Goal: Task Accomplishment & Management: Use online tool/utility

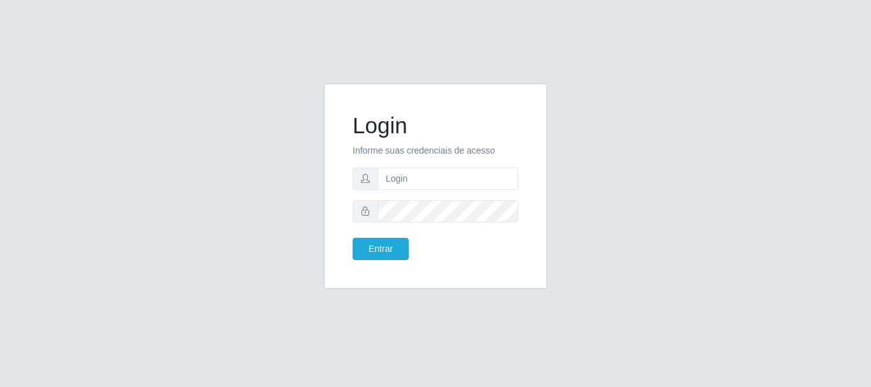
click at [390, 193] on form "Login Informe suas credenciais de acesso Entrar" at bounding box center [436, 186] width 166 height 148
click at [394, 184] on input "text" at bounding box center [447, 179] width 141 height 22
type input "Ubiratan@confglacer"
click at [418, 241] on div "Entrar" at bounding box center [389, 249] width 92 height 22
click at [386, 247] on button "Entrar" at bounding box center [381, 249] width 56 height 22
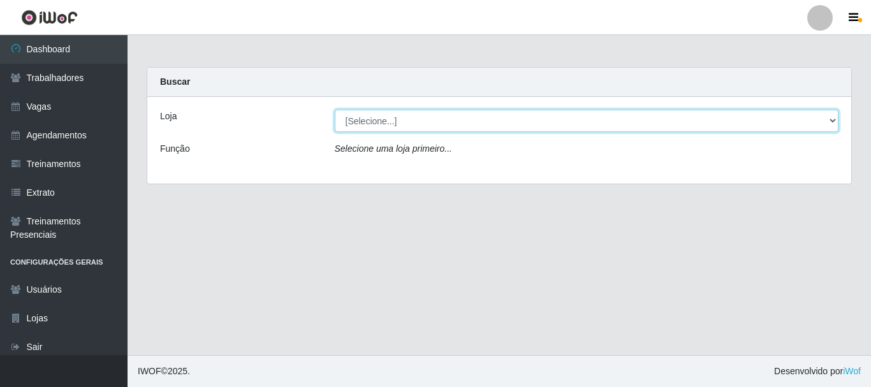
click at [399, 118] on select "[Selecione...] Glace Real Confeitaria" at bounding box center [587, 121] width 504 height 22
select select "445"
click at [335, 110] on select "[Selecione...] Glace Real Confeitaria" at bounding box center [587, 121] width 504 height 22
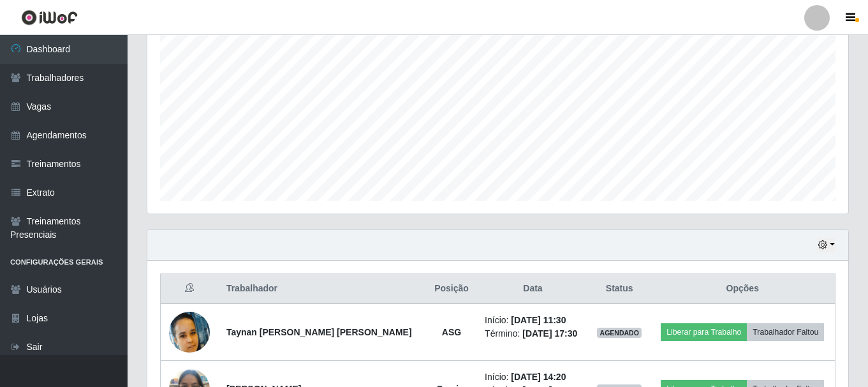
scroll to position [346, 0]
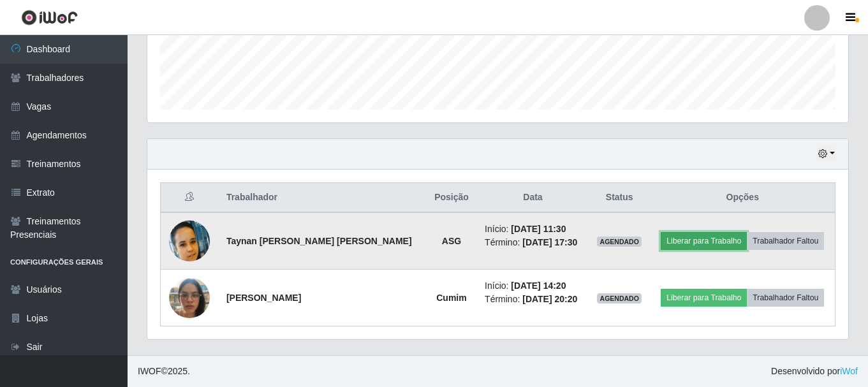
click at [714, 236] on button "Liberar para Trabalho" at bounding box center [704, 241] width 86 height 18
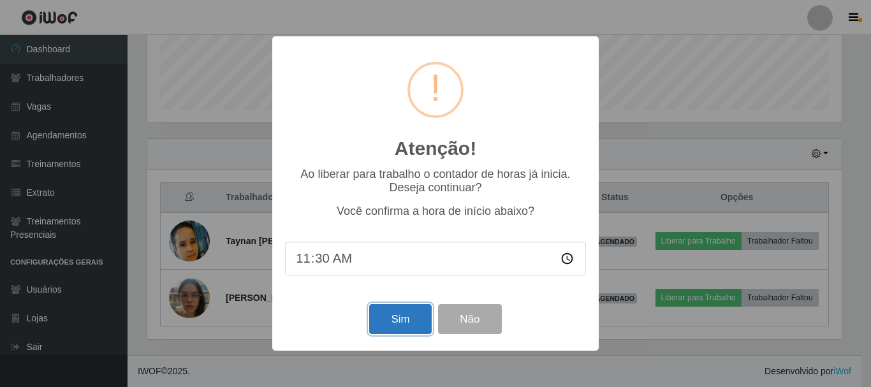
click at [399, 324] on button "Sim" at bounding box center [400, 319] width 62 height 30
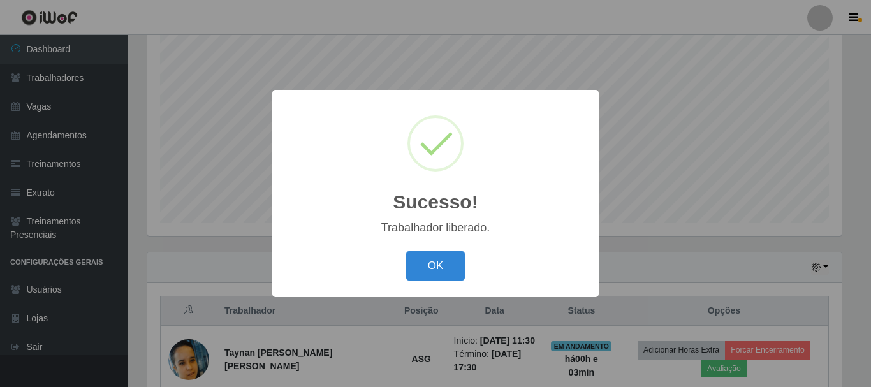
click at [417, 233] on div "Trabalhador liberado." at bounding box center [435, 227] width 301 height 13
click at [427, 265] on button "OK" at bounding box center [435, 266] width 59 height 30
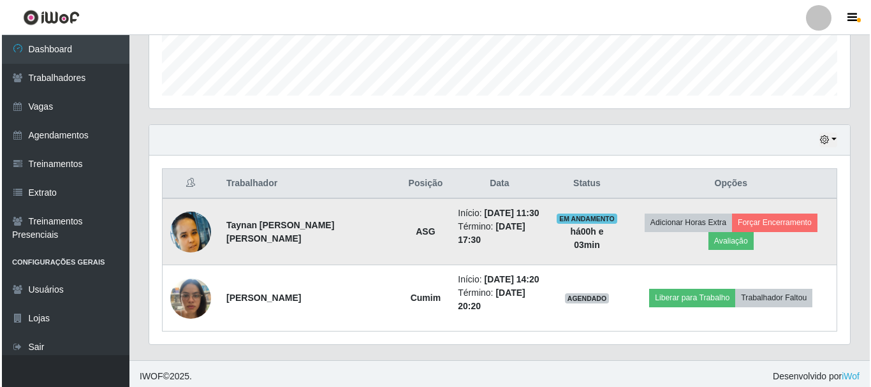
scroll to position [365, 0]
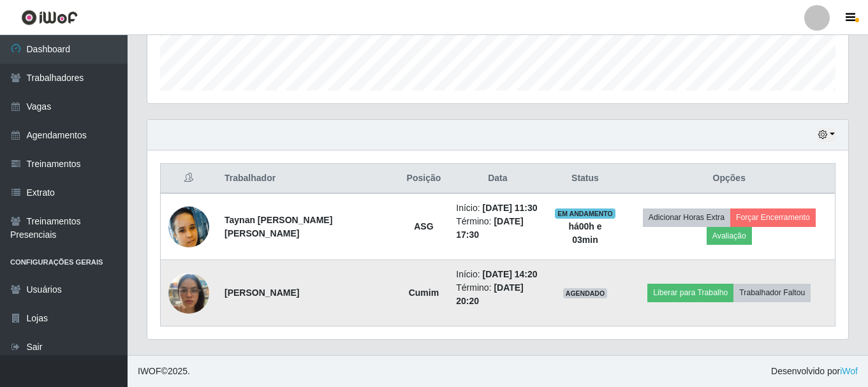
click at [202, 294] on img at bounding box center [188, 293] width 41 height 54
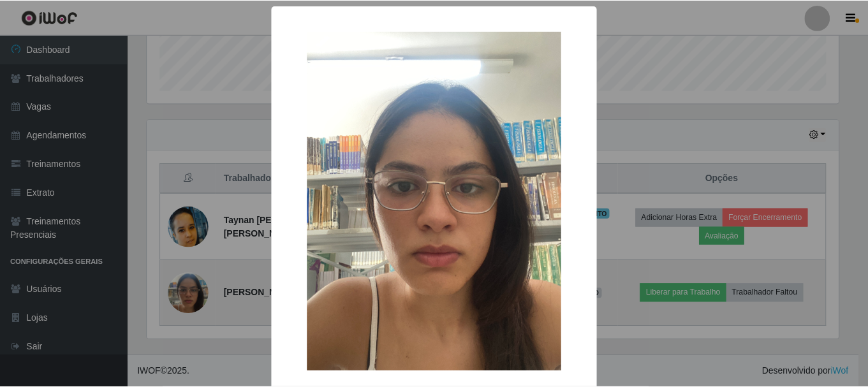
scroll to position [265, 694]
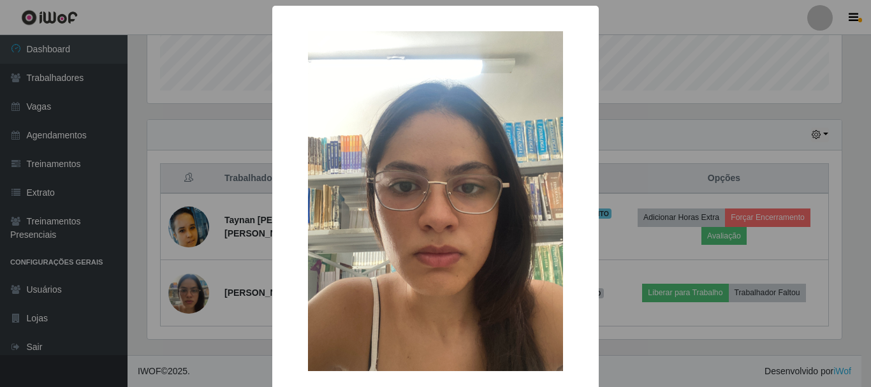
click at [634, 329] on div "× OK Cancel" at bounding box center [435, 193] width 871 height 387
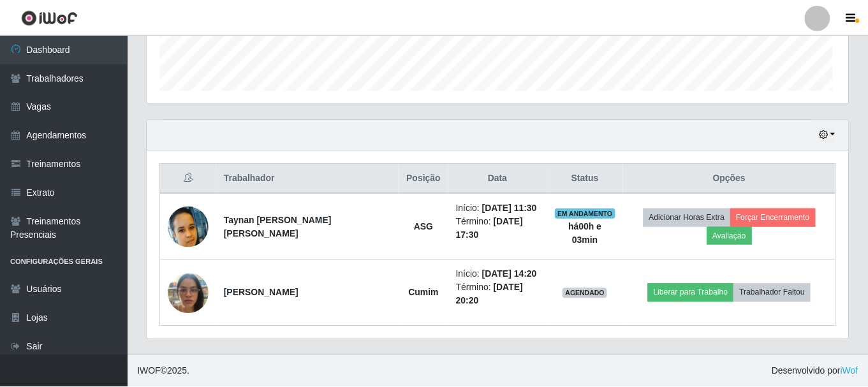
scroll to position [265, 701]
click at [831, 136] on button "button" at bounding box center [826, 135] width 18 height 15
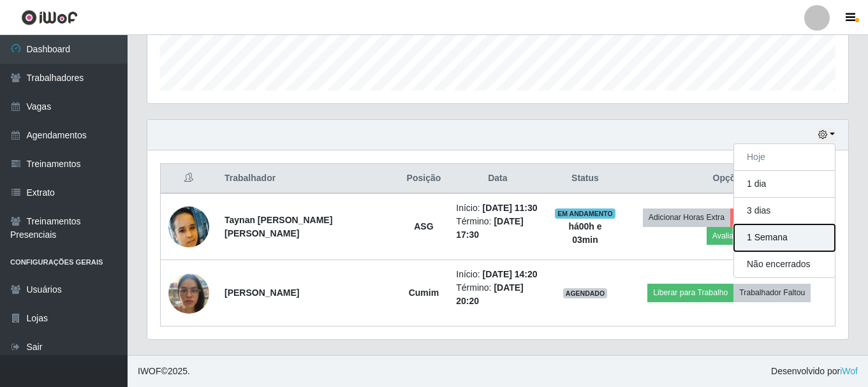
click at [767, 246] on button "1 Semana" at bounding box center [784, 237] width 101 height 27
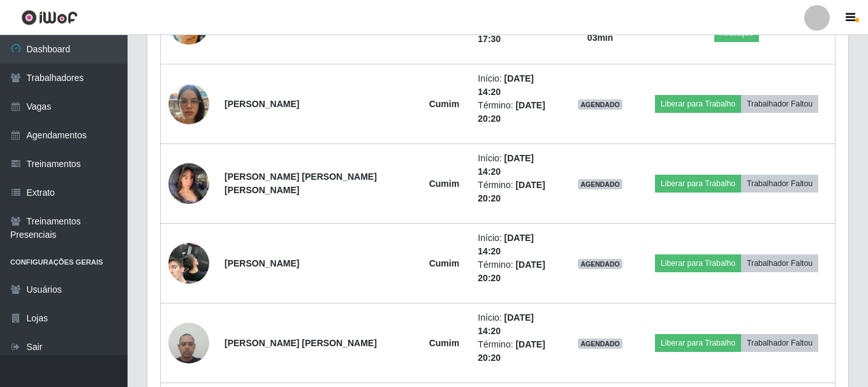
scroll to position [511, 0]
